Goal: Navigation & Orientation: Find specific page/section

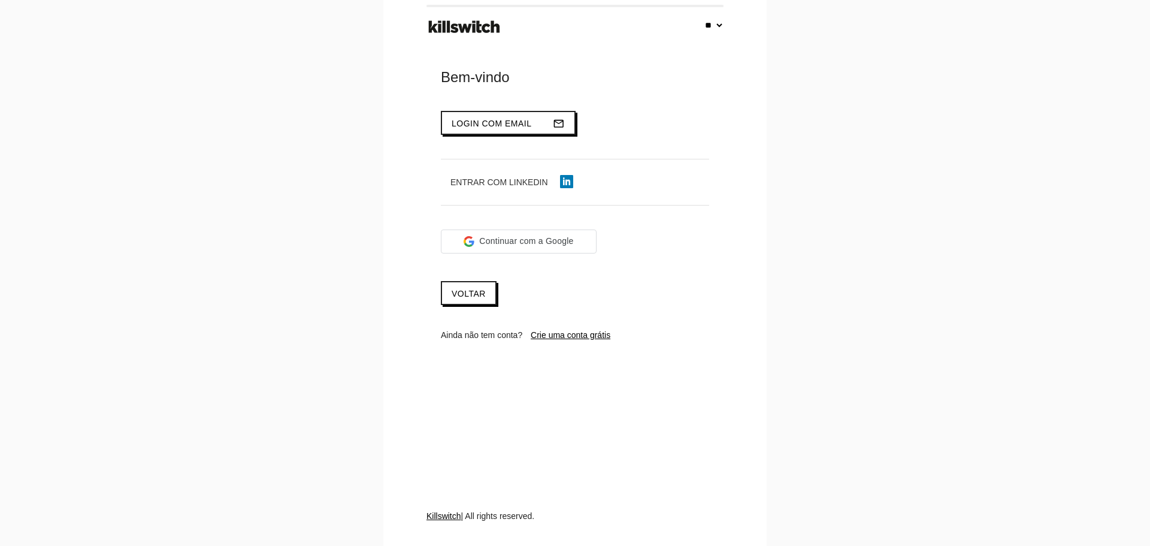
select select "**"
type input "**********"
click at [476, 120] on span "Login com email" at bounding box center [492, 124] width 80 height 10
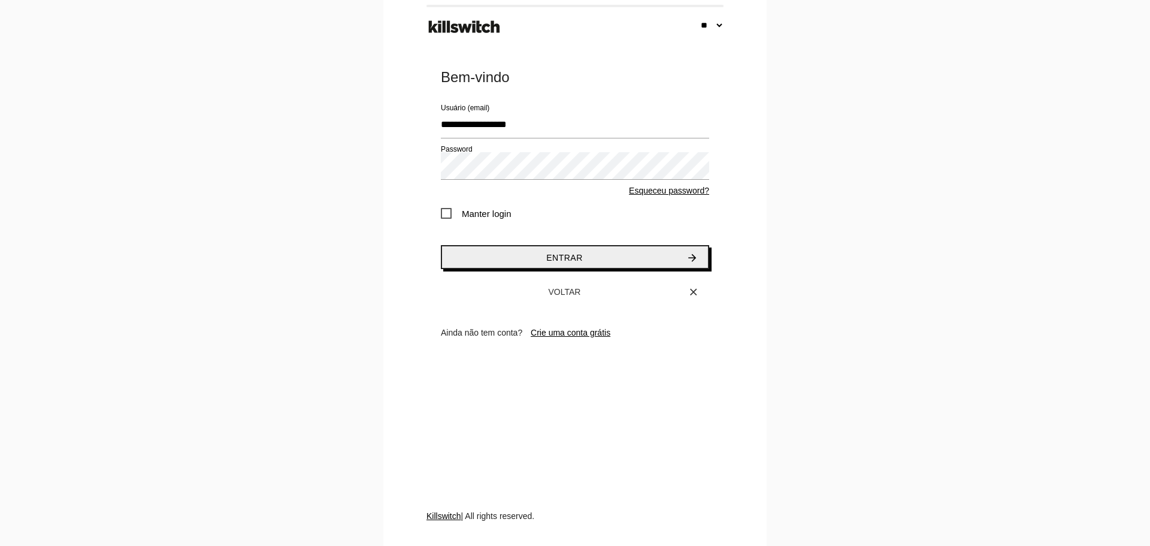
click at [494, 253] on button "Entrar arrow_forward" at bounding box center [575, 257] width 268 height 24
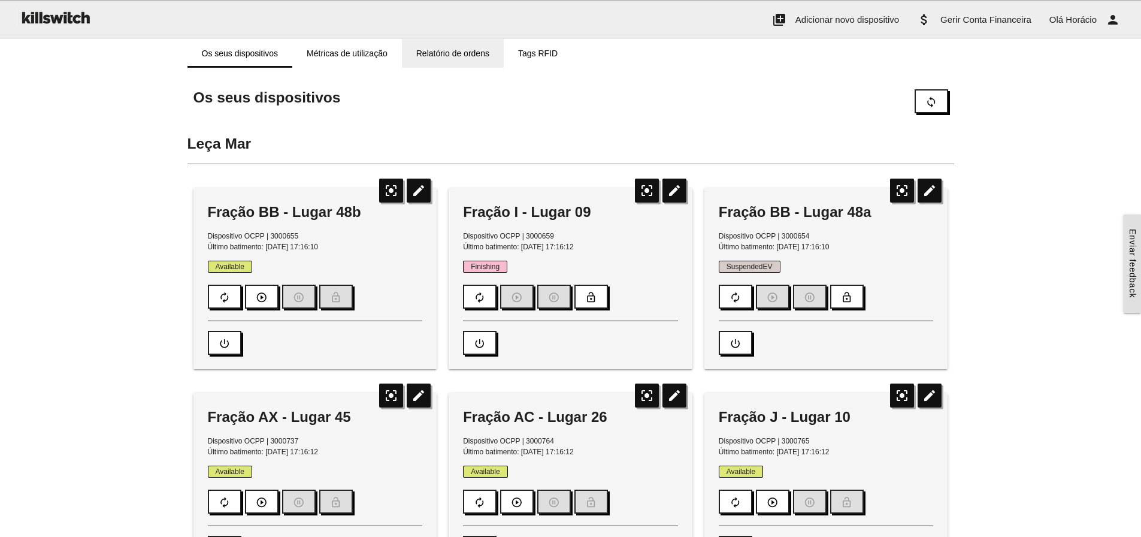
click at [455, 50] on link "Relatório de ordens" at bounding box center [453, 53] width 102 height 29
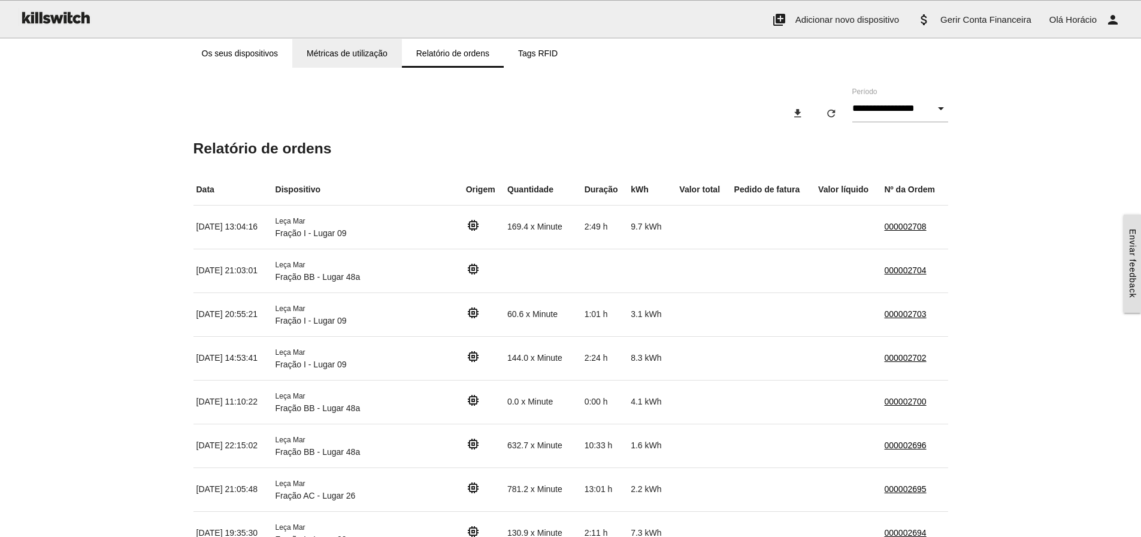
click at [333, 49] on link "Métricas de utilização" at bounding box center [347, 53] width 110 height 29
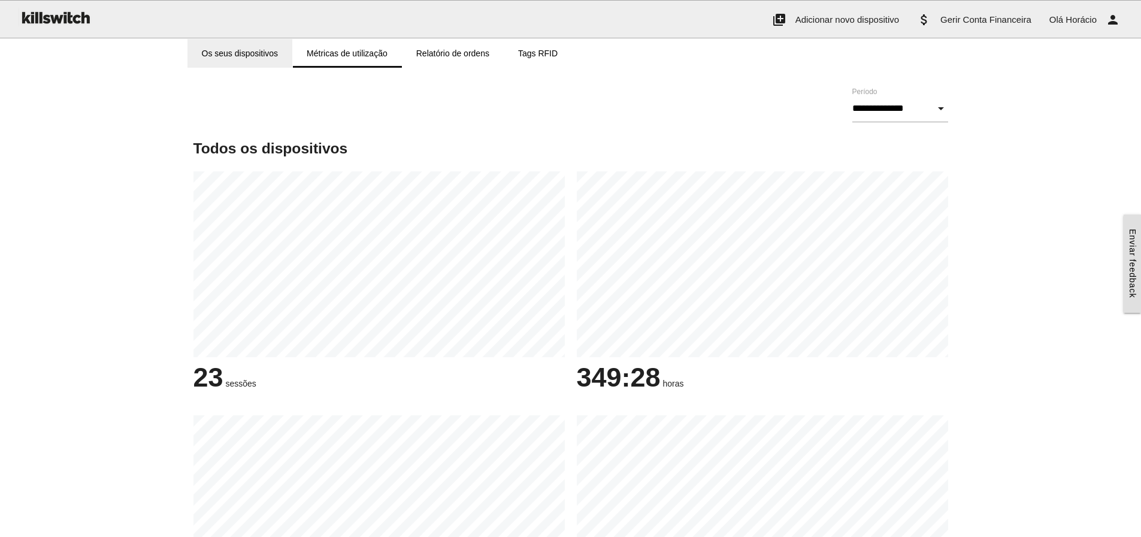
click at [250, 46] on link "Os seus dispositivos" at bounding box center [239, 53] width 105 height 29
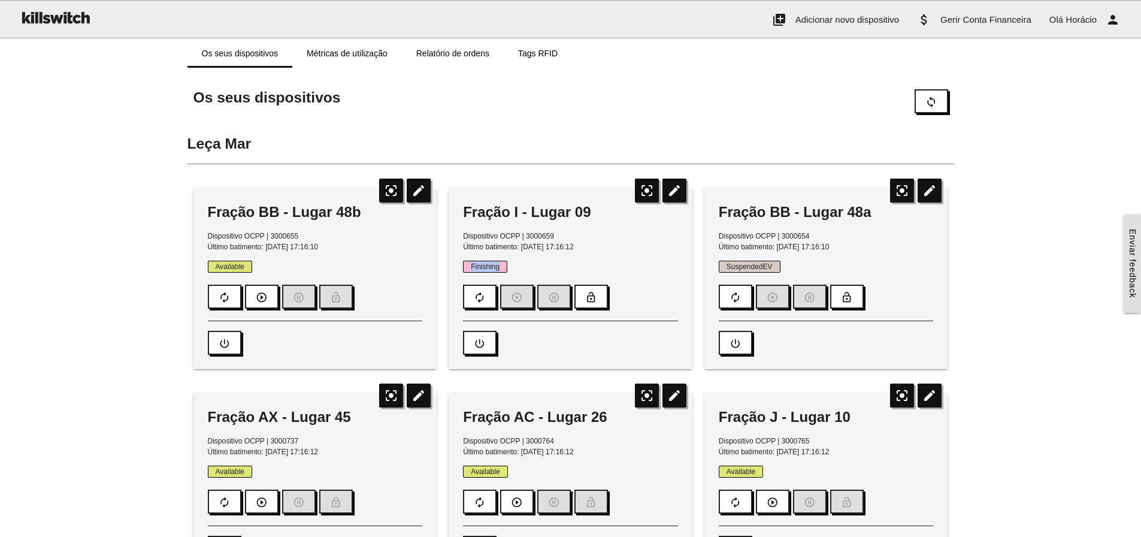
drag, startPoint x: 498, startPoint y: 264, endPoint x: 464, endPoint y: 264, distance: 33.5
click at [464, 264] on span "Finishing" at bounding box center [485, 267] width 44 height 12
click at [534, 264] on p "Finishing" at bounding box center [570, 266] width 215 height 11
click at [366, 53] on link "Métricas de utilização" at bounding box center [347, 53] width 110 height 29
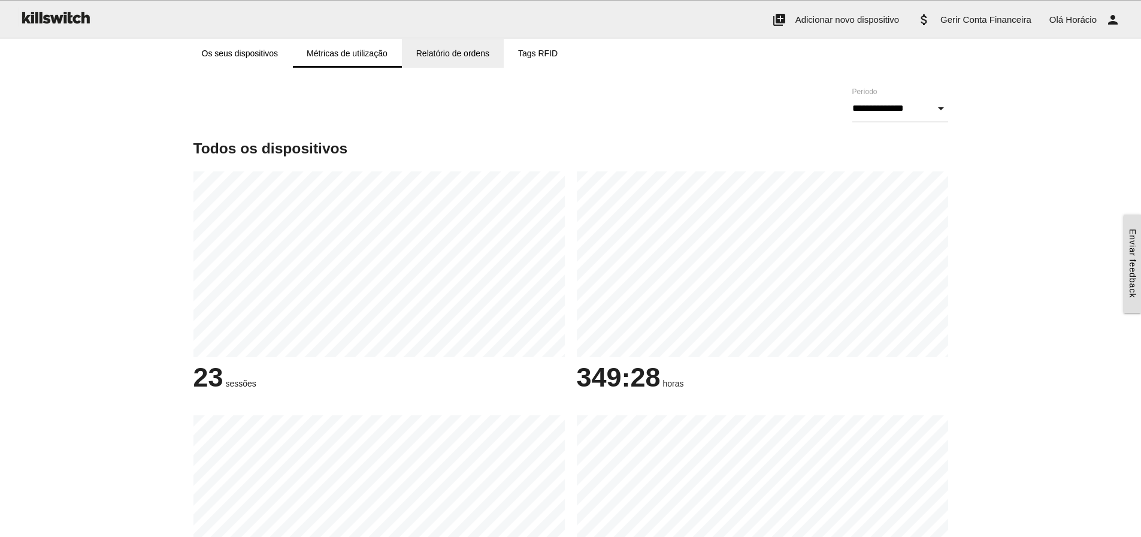
click at [419, 53] on link "Relatório de ordens" at bounding box center [453, 53] width 102 height 29
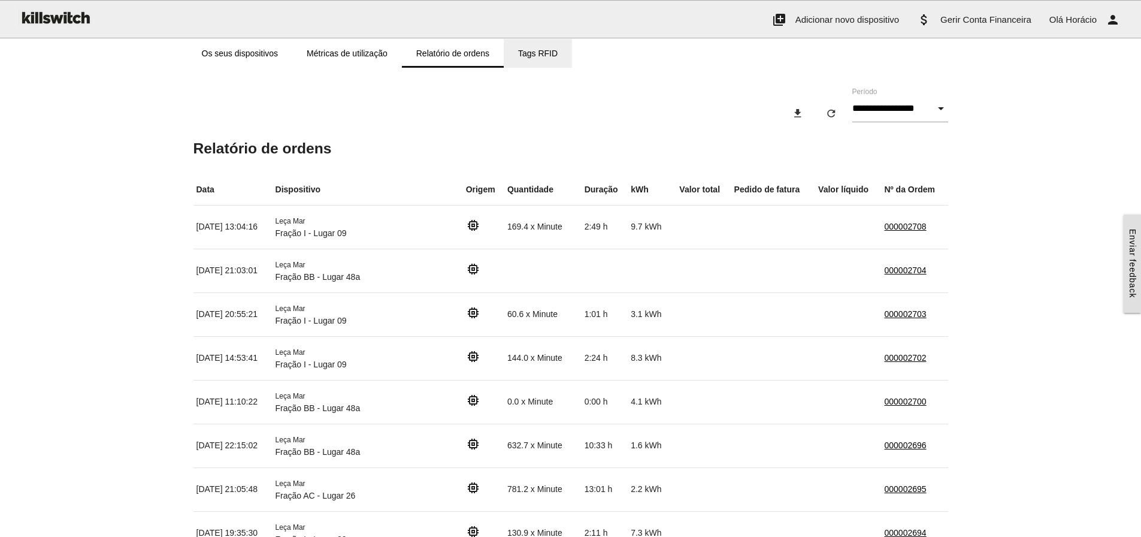
click at [535, 52] on link "Tags RFID" at bounding box center [538, 53] width 68 height 29
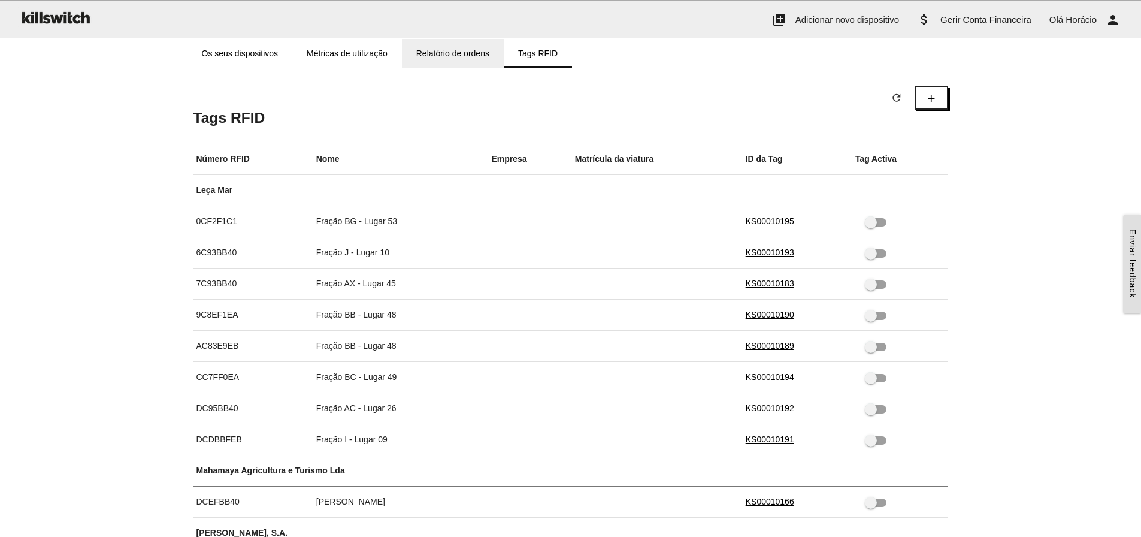
click at [458, 52] on link "Relatório de ordens" at bounding box center [453, 53] width 102 height 29
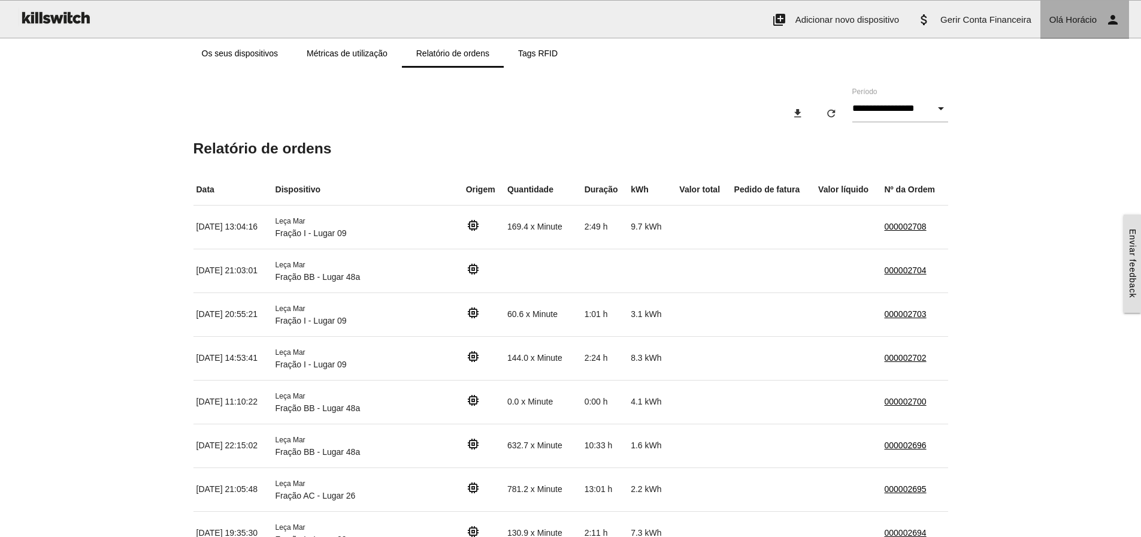
click at [1082, 16] on span "Horácio" at bounding box center [1080, 19] width 31 height 10
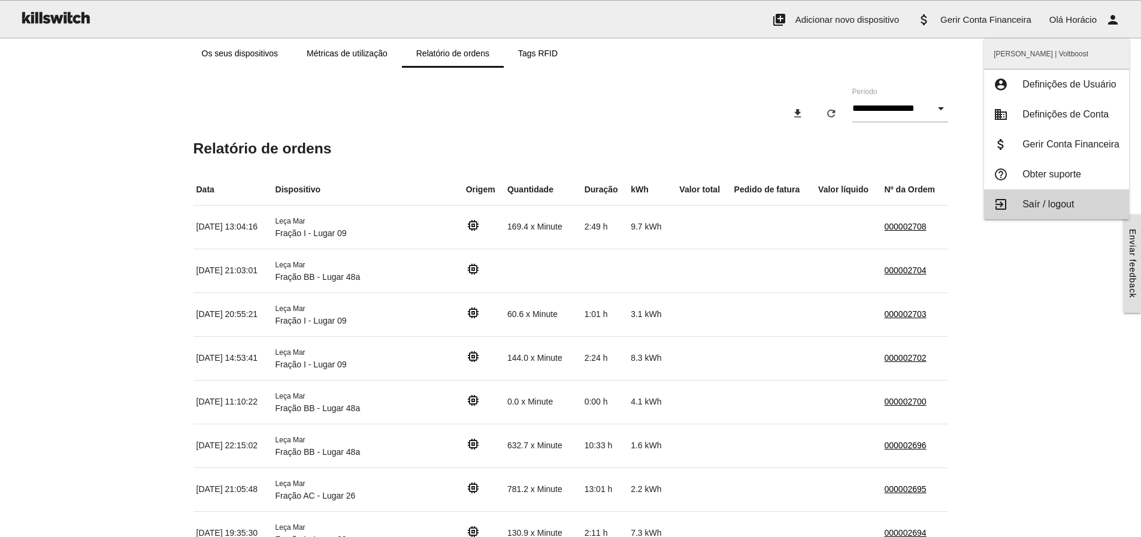
click at [1042, 207] on span "Saír / logout" at bounding box center [1048, 204] width 52 height 10
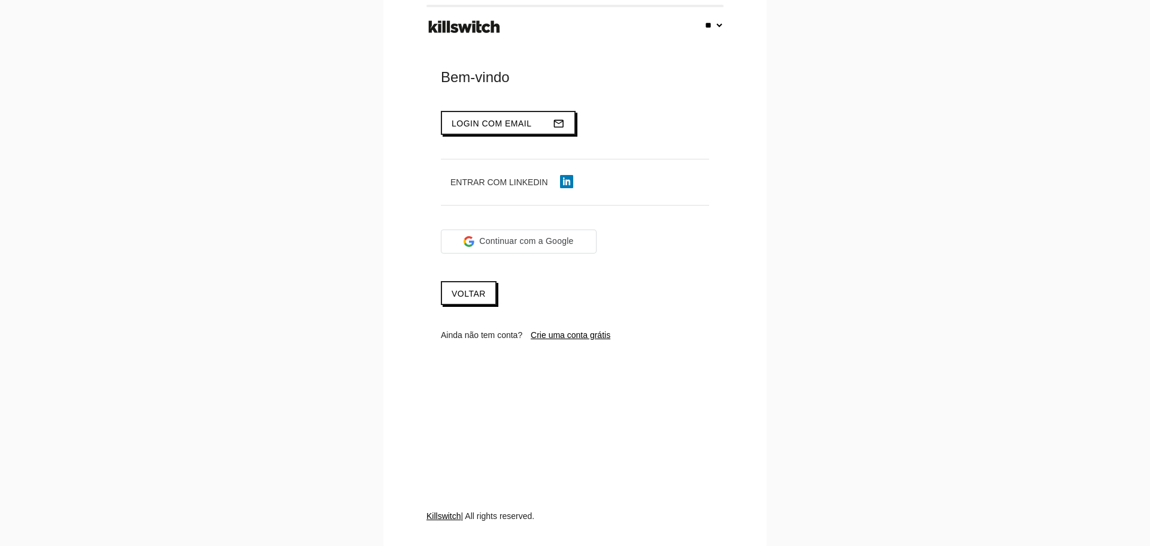
select select "**"
